Goal: Find specific page/section: Find specific page/section

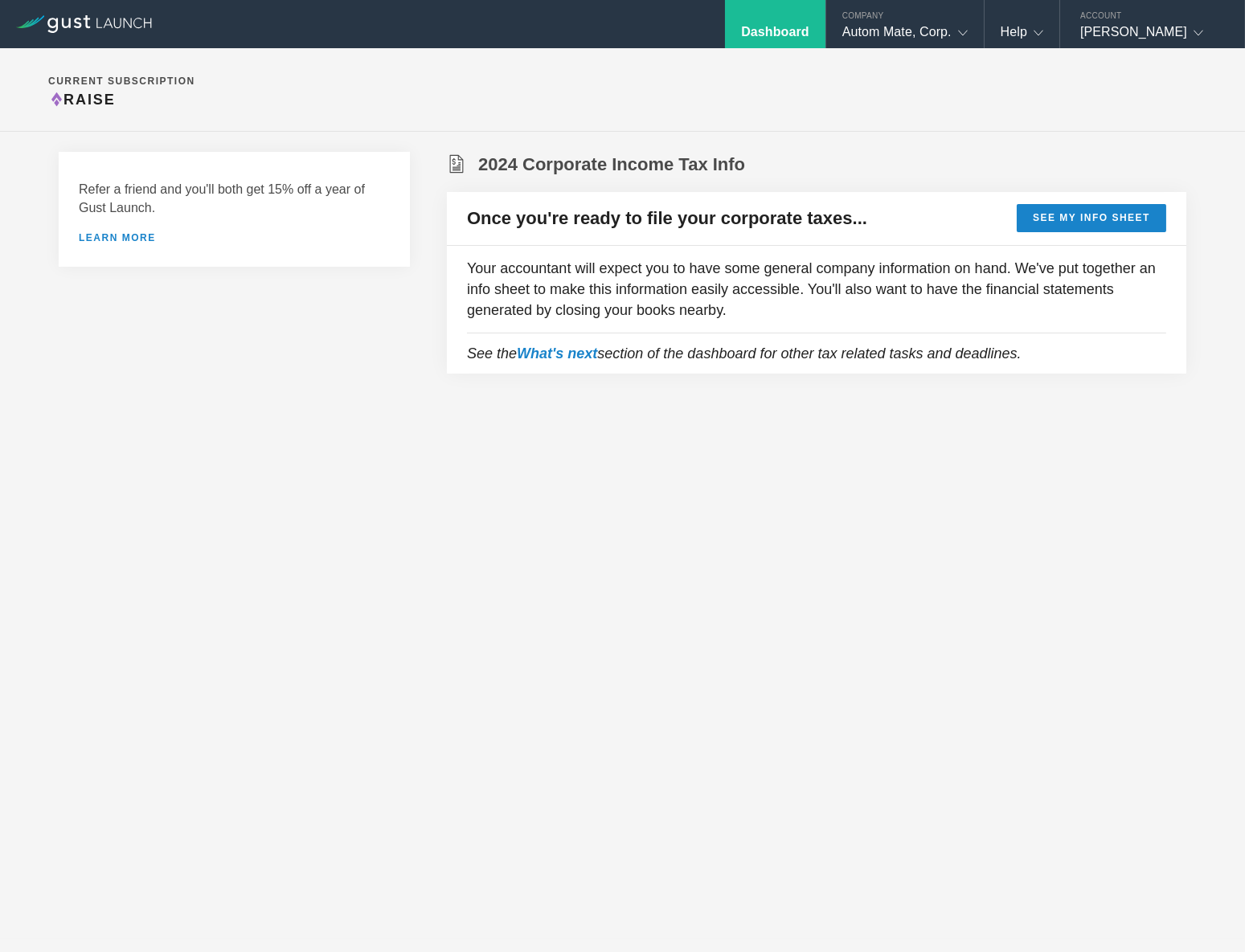
click at [537, 90] on section "Current Subscription Raise" at bounding box center [622, 89] width 1245 height 83
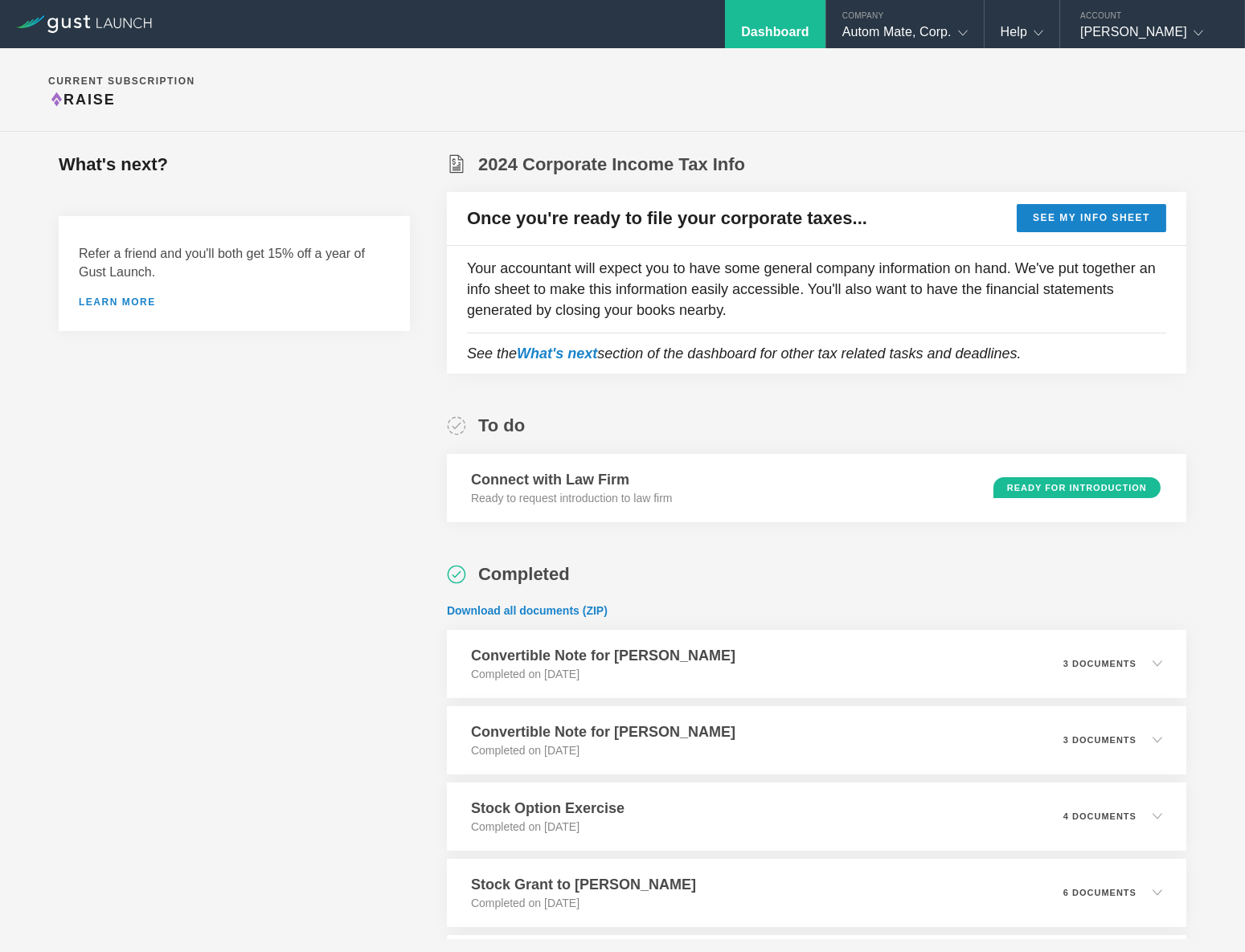
click at [701, 104] on section "Current Subscription Raise" at bounding box center [622, 89] width 1245 height 83
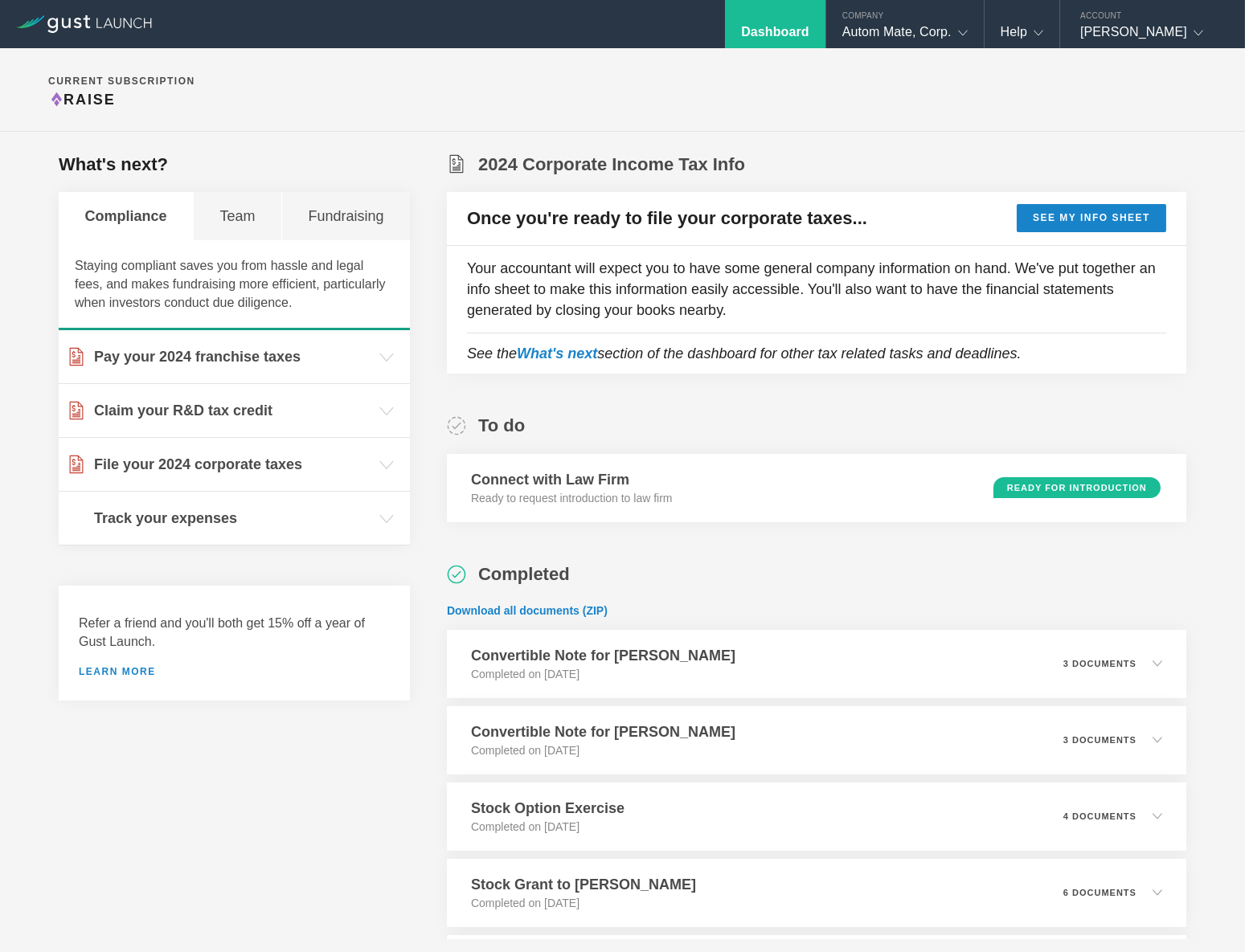
click at [701, 104] on section "Current Subscription Raise" at bounding box center [622, 89] width 1245 height 83
click at [881, 27] on div "Autom Mate, Corp." at bounding box center [905, 36] width 126 height 25
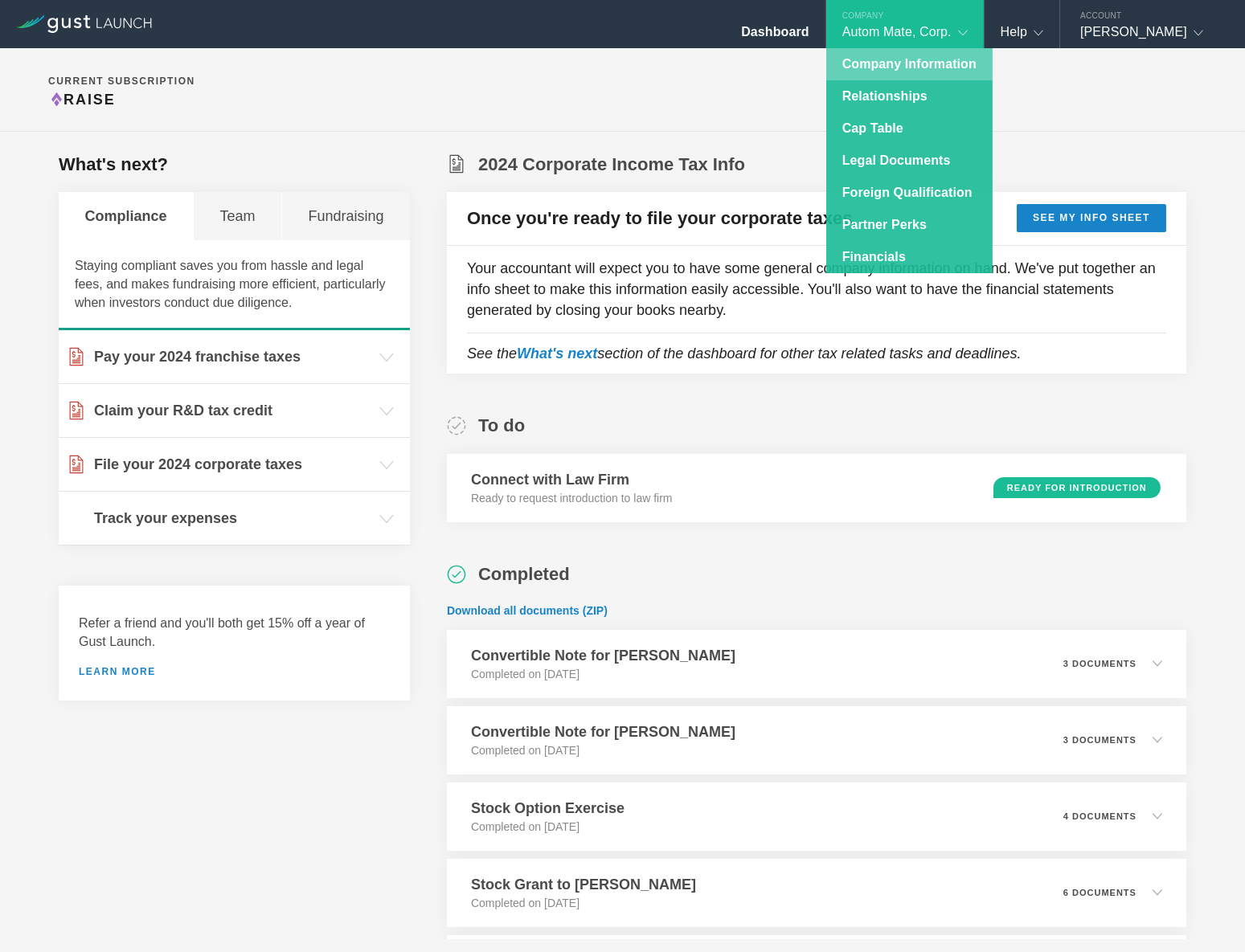
click at [889, 70] on link "Company Information" at bounding box center [908, 64] width 166 height 32
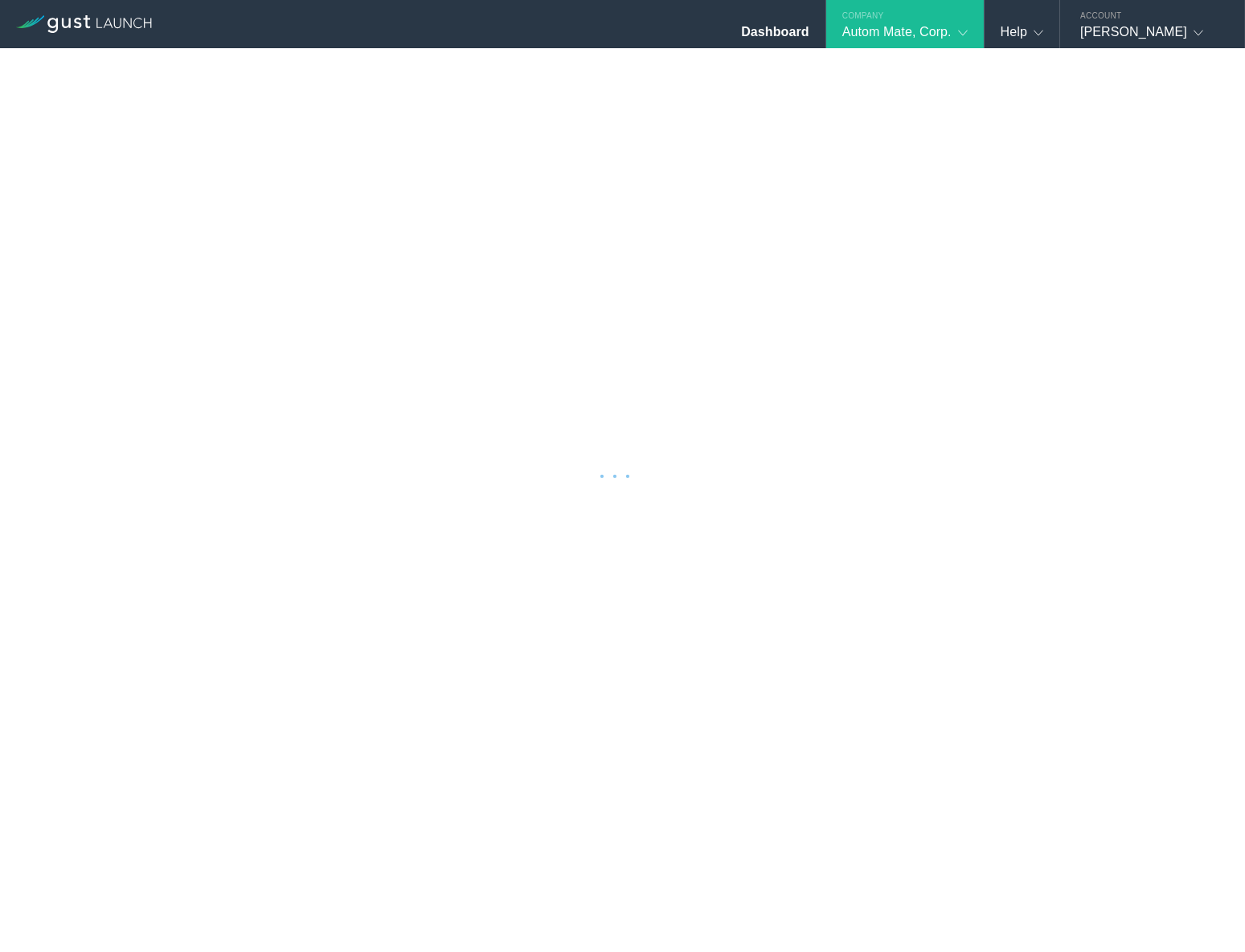
click at [546, 71] on div at bounding box center [622, 476] width 1245 height 952
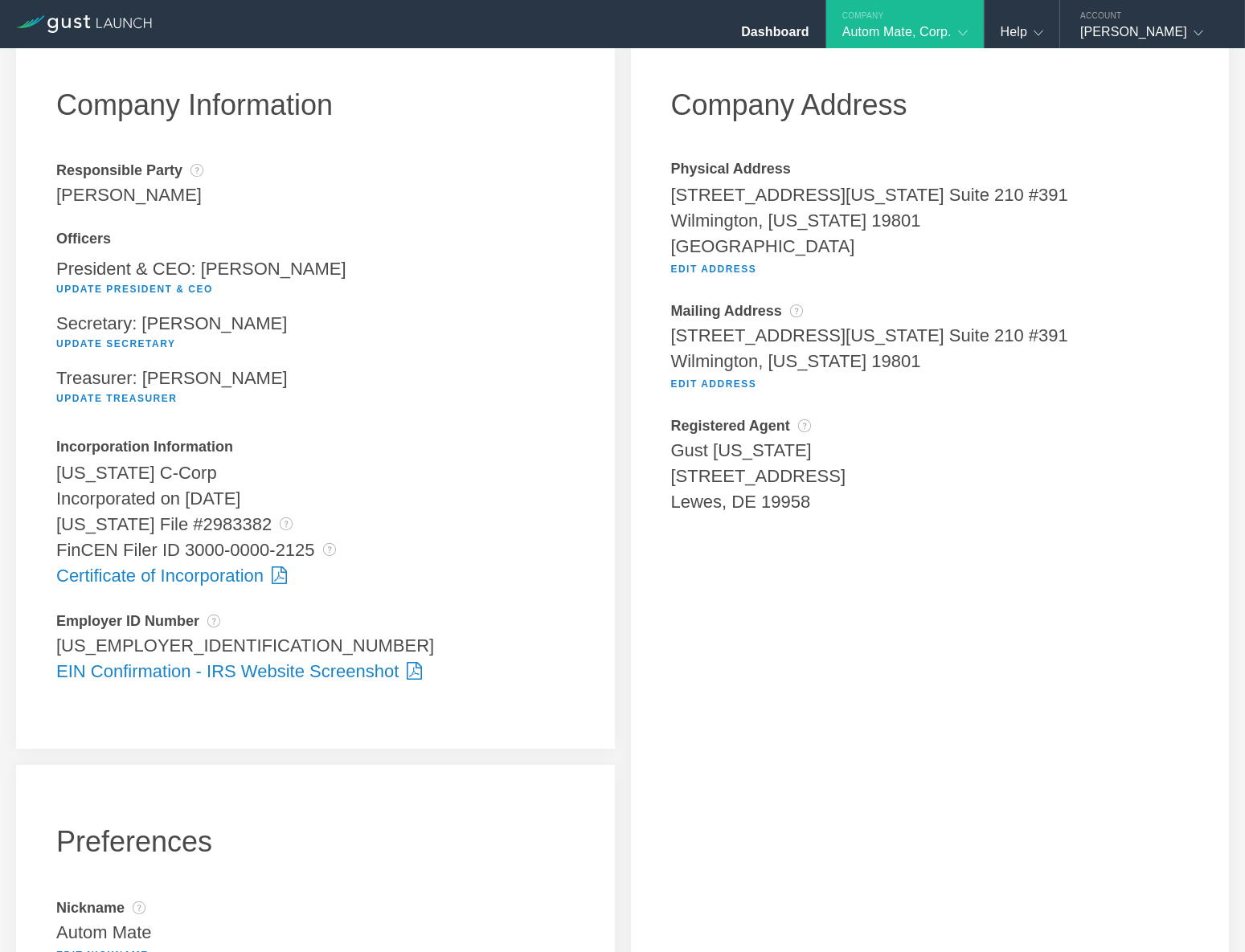
scroll to position [145, 0]
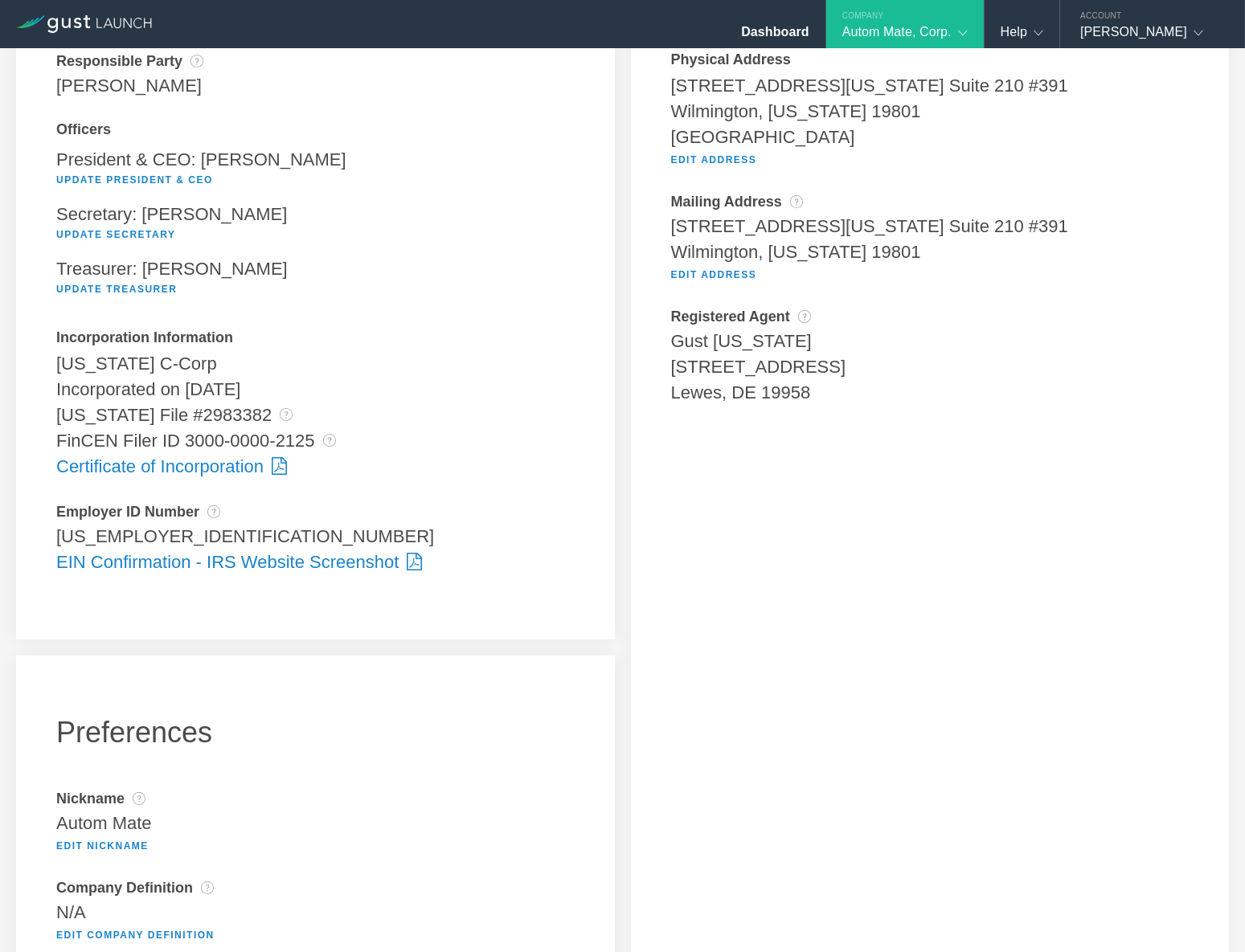
click at [111, 540] on div "[US_EMPLOYER_IDENTIFICATION_NUMBER]" at bounding box center [315, 537] width 518 height 26
copy div "[US_EMPLOYER_IDENTIFICATION_NUMBER] Pending"
click at [1056, 383] on div "Lewes, DE 19958" at bounding box center [930, 393] width 518 height 26
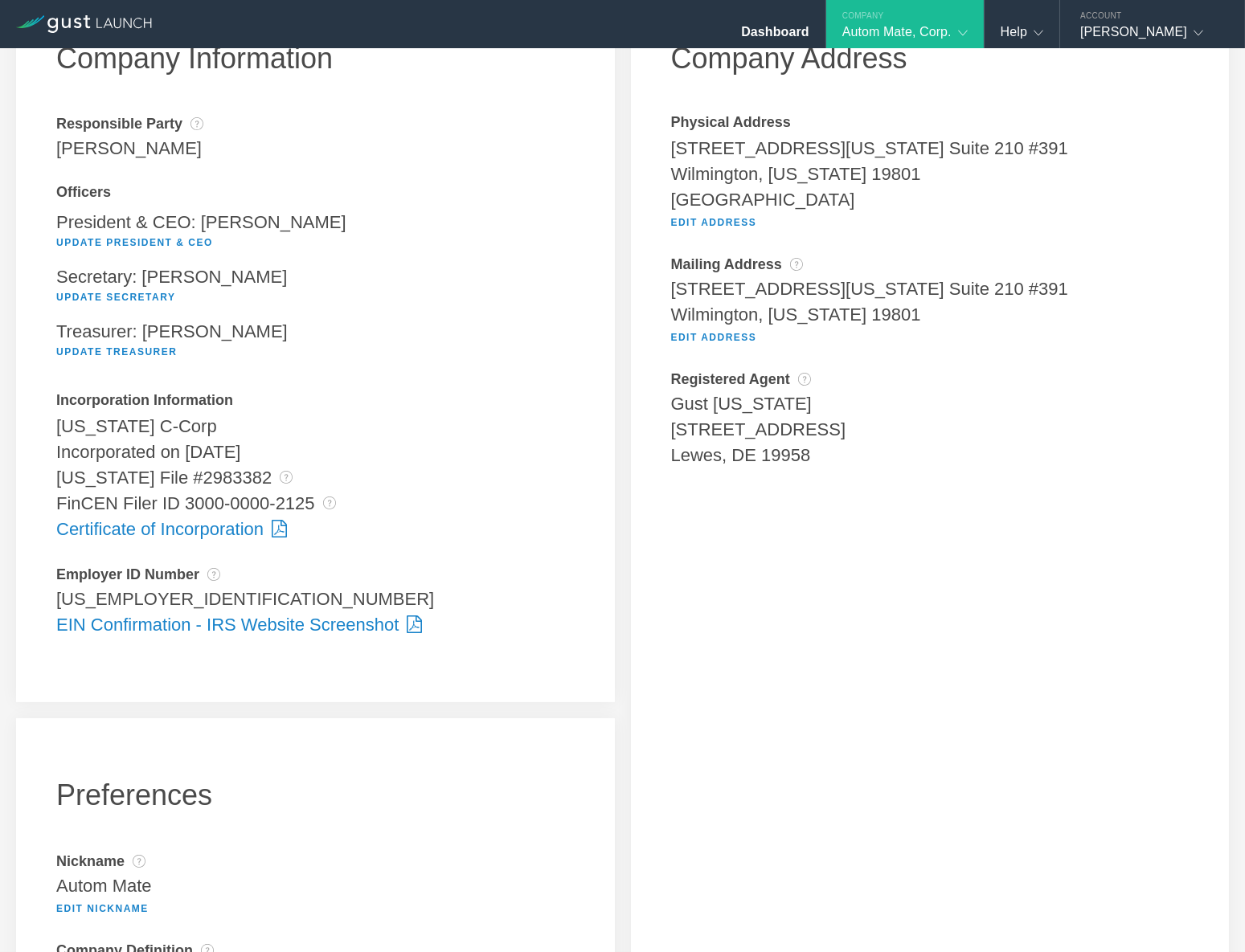
scroll to position [0, 0]
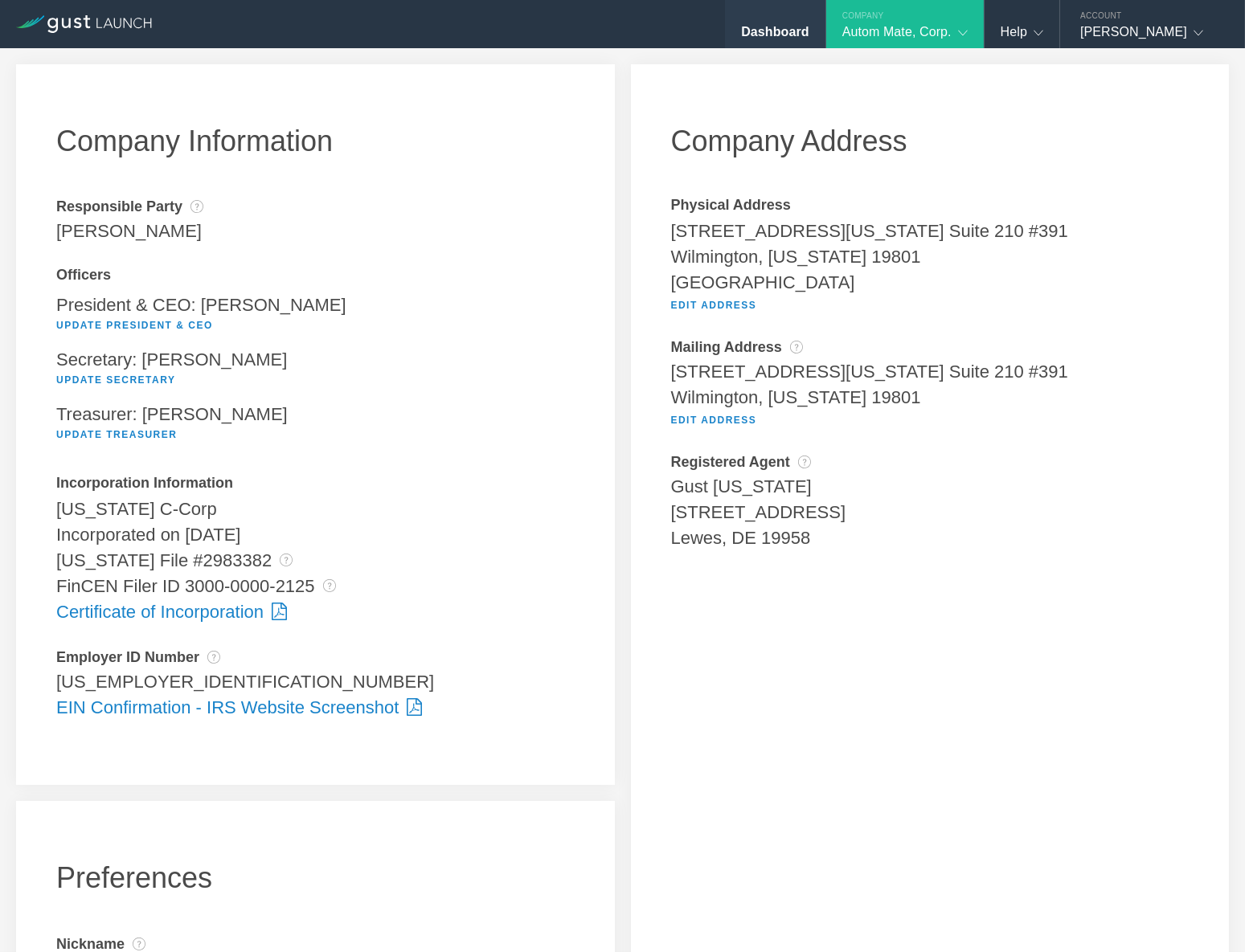
click at [772, 33] on div "Dashboard" at bounding box center [775, 36] width 68 height 25
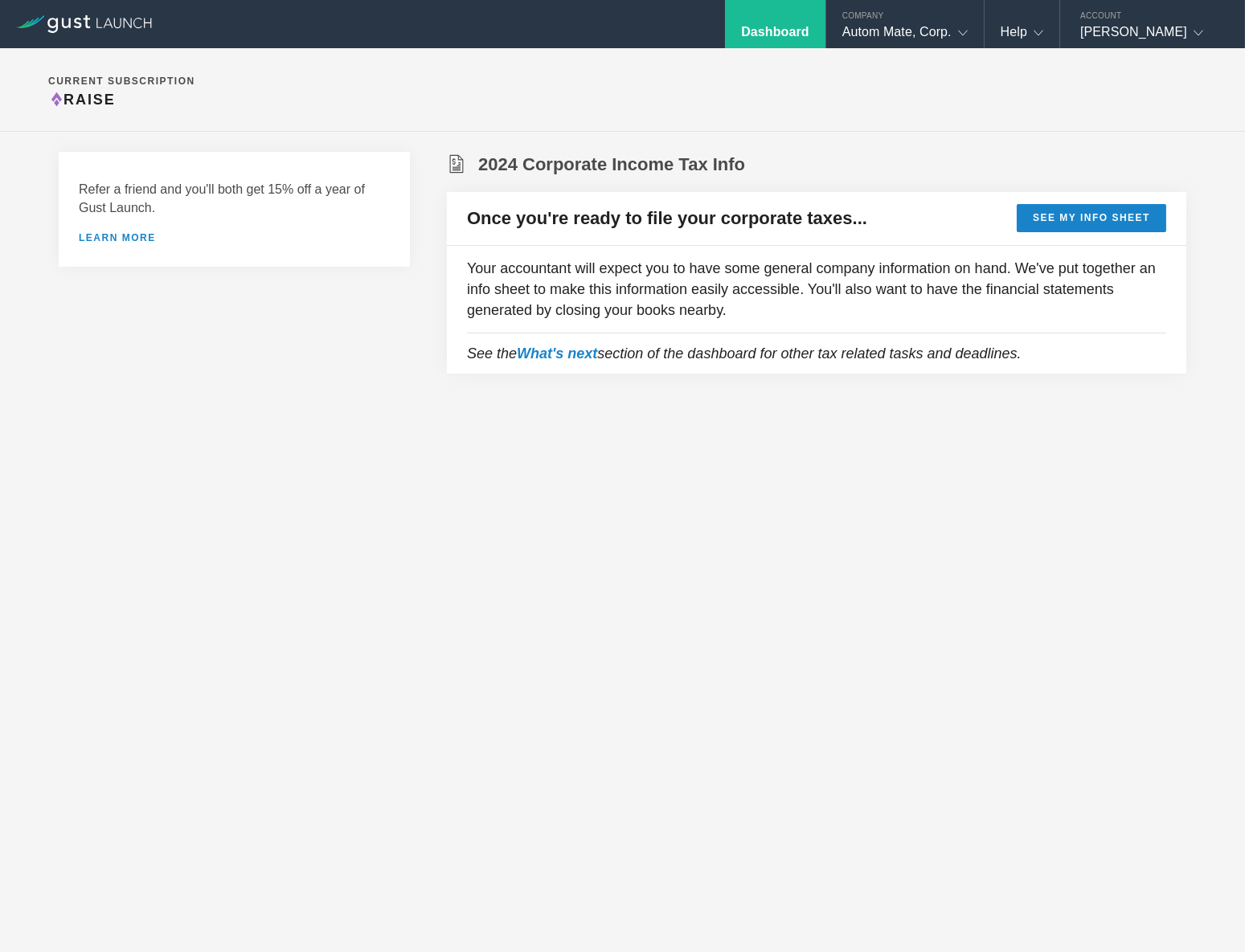
click at [868, 79] on section "Current Subscription Raise" at bounding box center [622, 89] width 1245 height 83
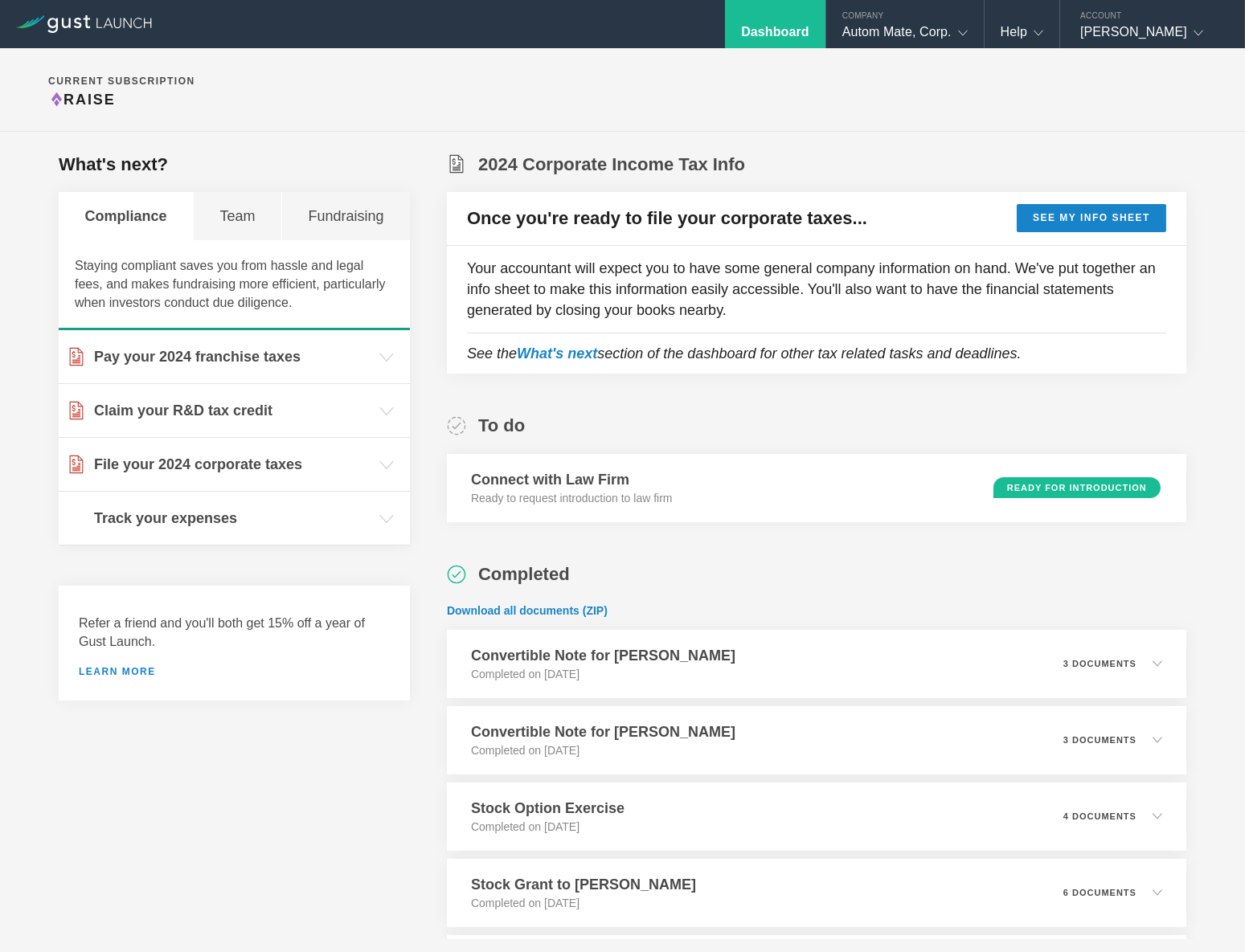
click at [386, 114] on section "Current Subscription Raise" at bounding box center [622, 89] width 1245 height 83
